Goal: Information Seeking & Learning: Learn about a topic

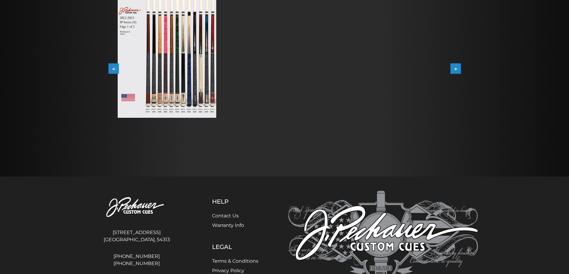
scroll to position [137, 0]
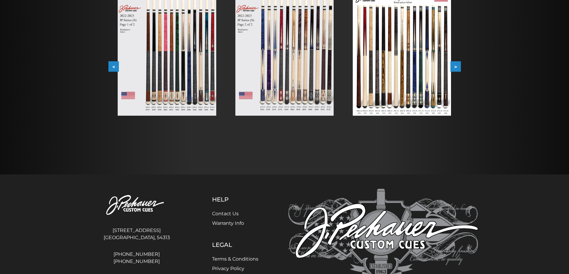
click at [111, 66] on button "<" at bounding box center [113, 66] width 10 height 10
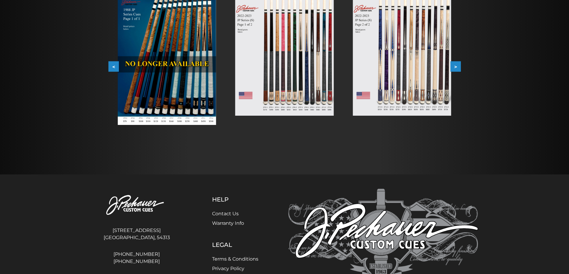
click at [111, 66] on button "<" at bounding box center [113, 66] width 10 height 10
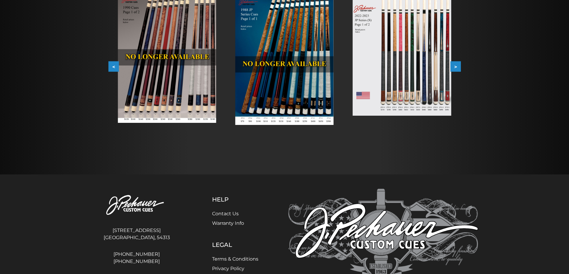
click at [111, 66] on button "<" at bounding box center [113, 66] width 10 height 10
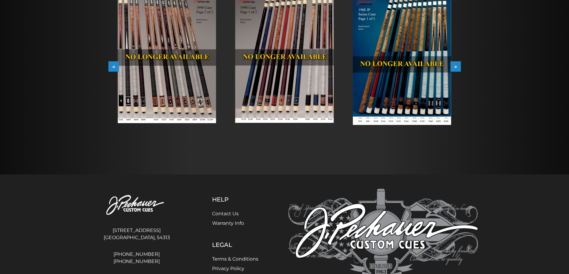
click at [111, 66] on button "<" at bounding box center [113, 66] width 10 height 10
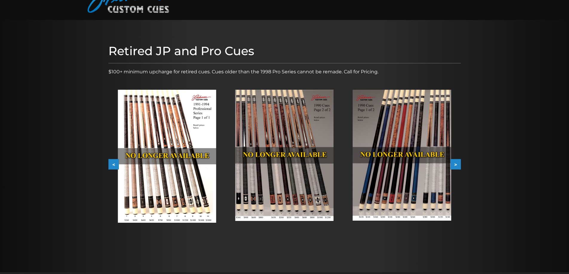
scroll to position [34, 0]
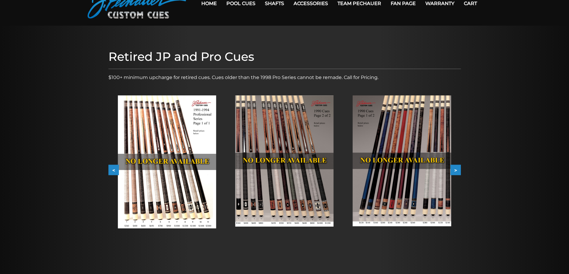
click at [394, 137] on img at bounding box center [402, 161] width 98 height 131
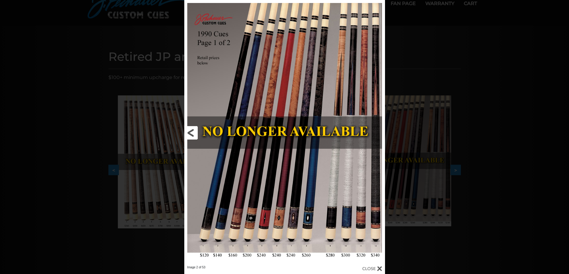
click at [193, 132] on link at bounding box center [229, 133] width 90 height 266
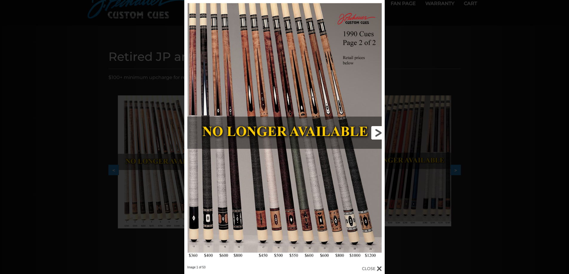
click at [382, 133] on link at bounding box center [339, 133] width 90 height 266
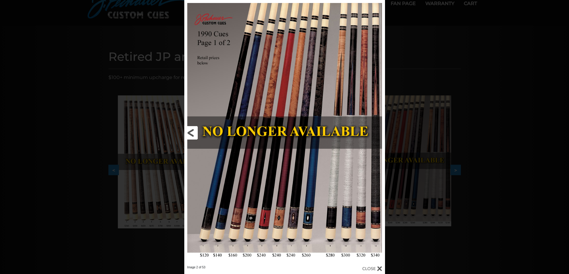
click at [193, 132] on link at bounding box center [229, 133] width 90 height 266
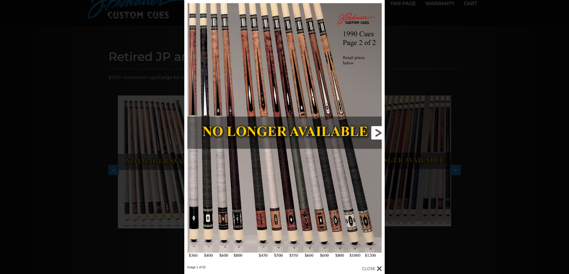
click at [377, 136] on link at bounding box center [339, 133] width 90 height 266
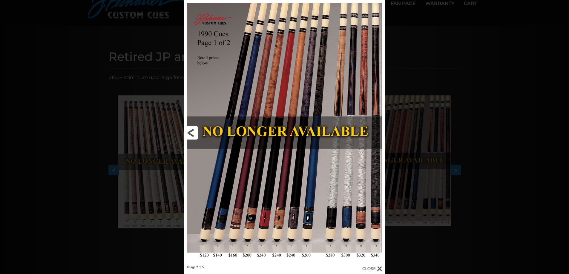
click at [188, 128] on link at bounding box center [229, 133] width 90 height 266
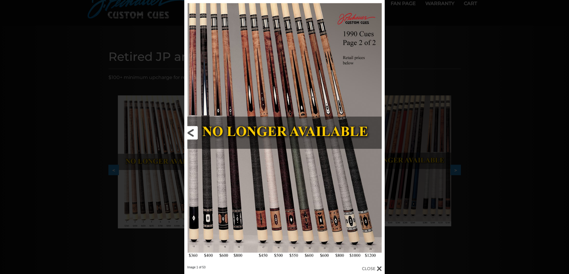
click at [193, 130] on link at bounding box center [229, 133] width 90 height 266
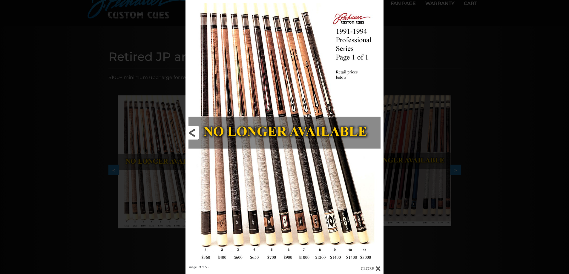
click at [194, 135] on link at bounding box center [229, 133] width 89 height 266
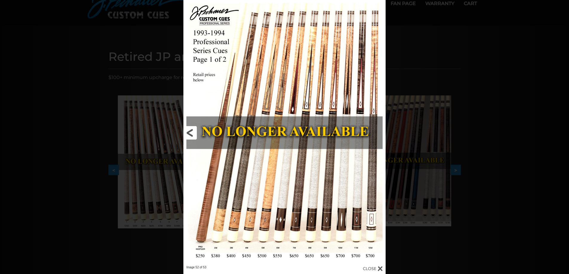
click at [193, 135] on link at bounding box center [228, 133] width 91 height 266
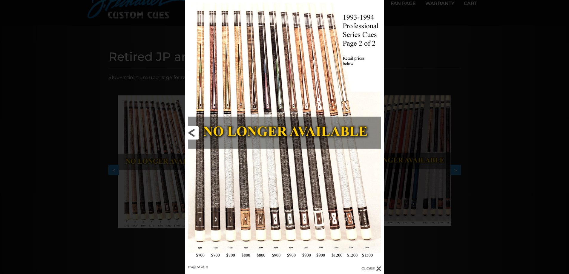
click at [193, 135] on link at bounding box center [230, 133] width 90 height 266
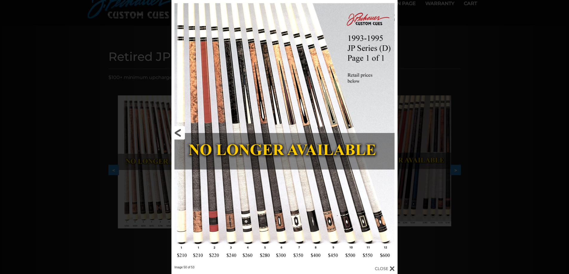
click at [193, 135] on link at bounding box center [222, 133] width 102 height 266
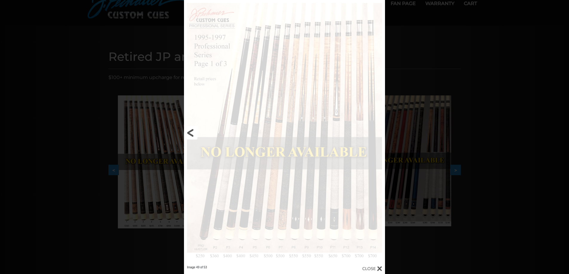
click at [193, 135] on link at bounding box center [229, 133] width 90 height 266
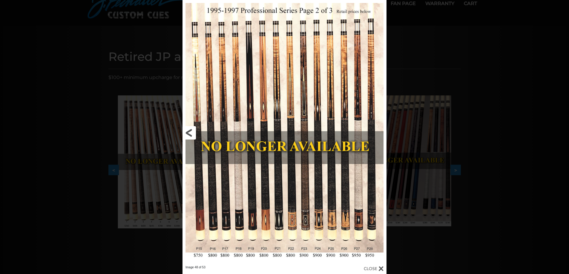
click at [193, 135] on link at bounding box center [228, 133] width 92 height 266
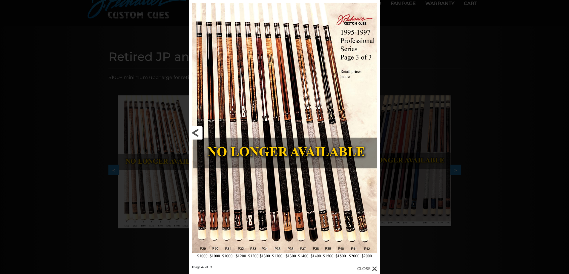
click at [193, 135] on link at bounding box center [232, 133] width 86 height 266
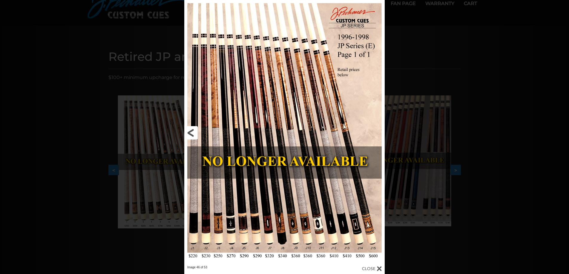
click at [193, 135] on link at bounding box center [229, 133] width 90 height 266
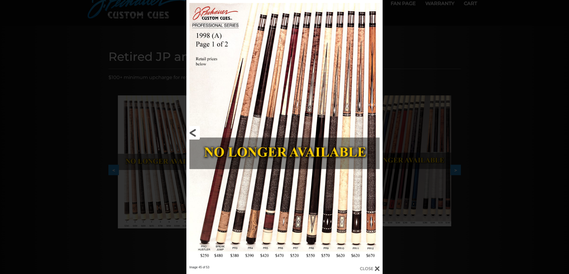
click at [190, 130] on link at bounding box center [230, 133] width 88 height 266
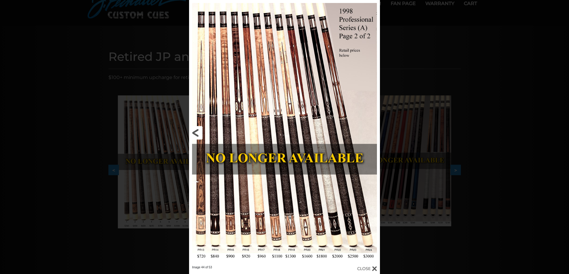
click at [192, 135] on link at bounding box center [232, 133] width 86 height 266
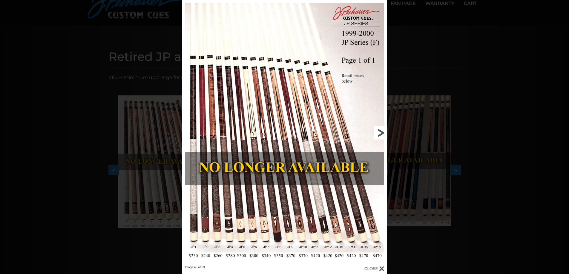
click at [379, 132] on link at bounding box center [341, 133] width 92 height 266
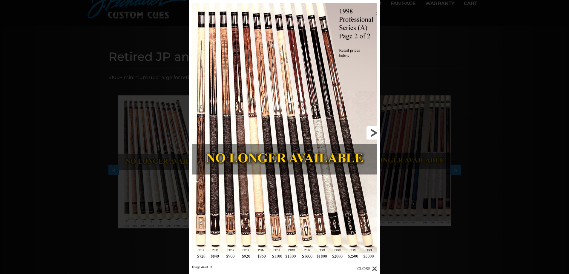
click at [368, 133] on link at bounding box center [337, 133] width 86 height 266
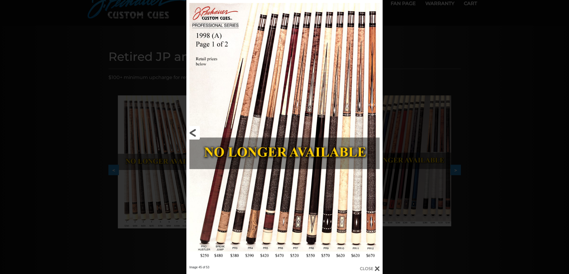
click at [192, 135] on link at bounding box center [230, 133] width 88 height 266
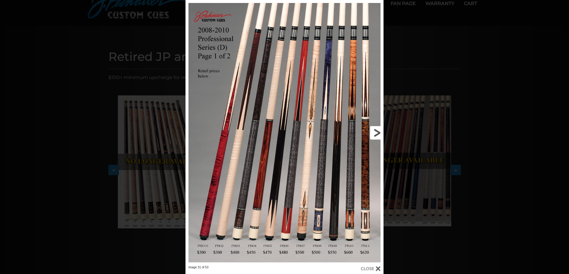
click at [375, 134] on link at bounding box center [338, 133] width 89 height 266
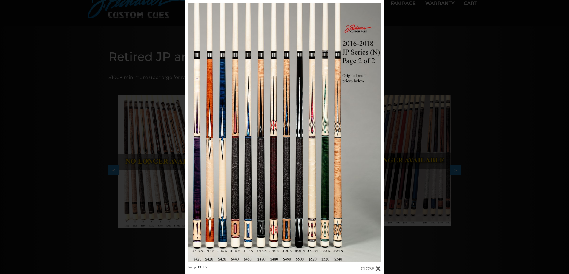
click at [373, 271] on div at bounding box center [371, 269] width 20 height 7
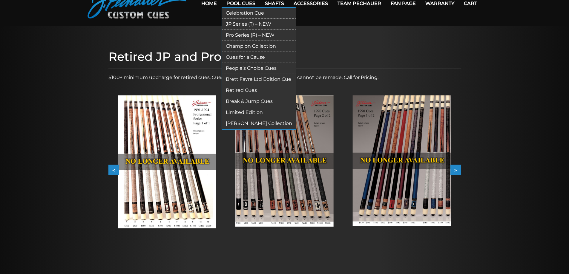
click at [234, 3] on link "Pool Cues" at bounding box center [241, 3] width 39 height 15
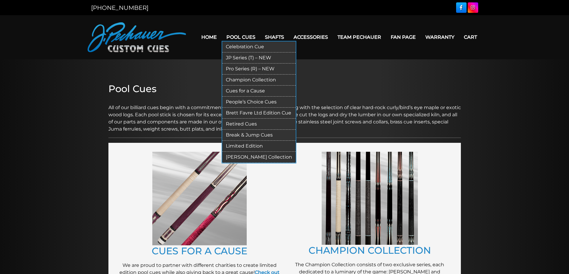
click at [250, 80] on link "Champion Collection" at bounding box center [258, 80] width 73 height 11
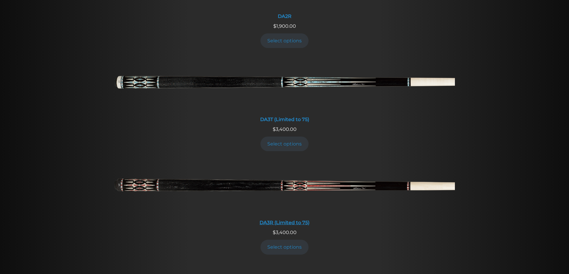
scroll to position [1089, 0]
